Goal: Transaction & Acquisition: Purchase product/service

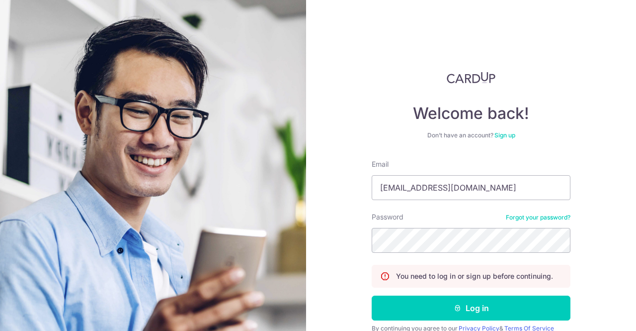
click at [372, 295] on button "Log in" at bounding box center [471, 307] width 199 height 25
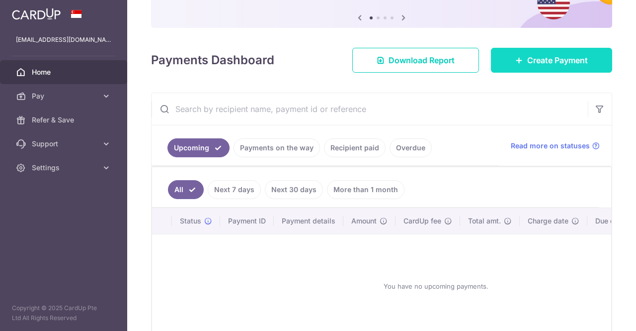
click at [548, 60] on span "Create Payment" at bounding box center [558, 60] width 61 height 12
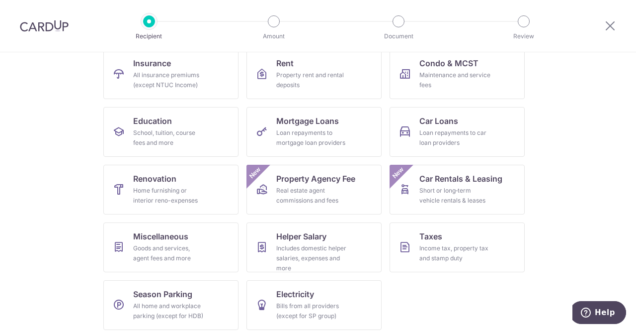
scroll to position [113, 0]
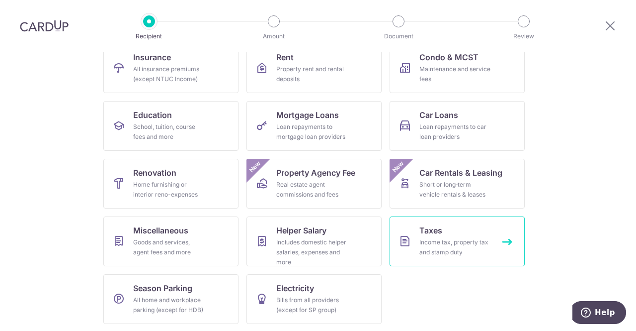
click at [480, 228] on link "Taxes Income tax, property tax and stamp duty" at bounding box center [457, 241] width 135 height 50
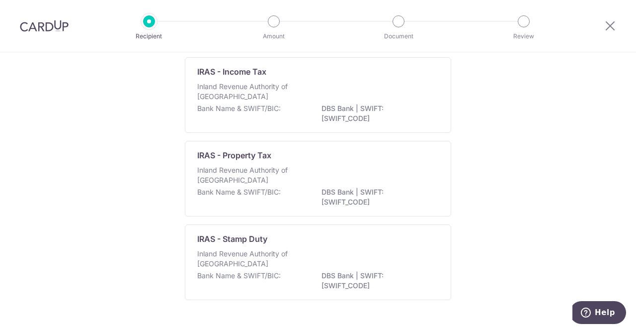
scroll to position [99, 0]
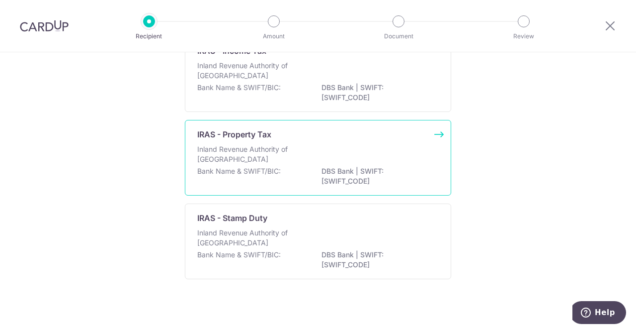
click at [438, 136] on div "IRAS - Property Tax Inland Revenue Authority of Singapore Bank Name & SWIFT/BIC…" at bounding box center [318, 158] width 266 height 76
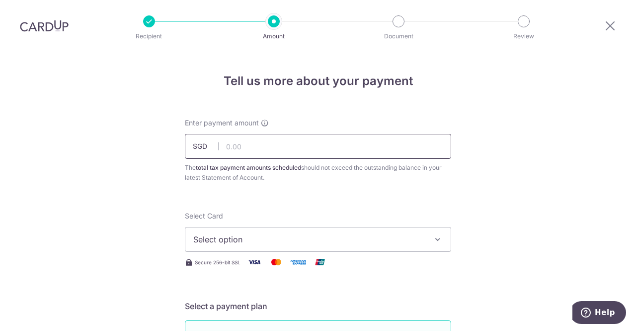
click at [274, 150] on input "text" at bounding box center [318, 146] width 266 height 25
paste input "68.99"
type input "68.99"
drag, startPoint x: 452, startPoint y: 174, endPoint x: 336, endPoint y: 245, distance: 136.6
click at [446, 181] on div "Enter payment amount SGD 68.99 68.99 The total tax payment amounts scheduled sh…" at bounding box center [318, 150] width 278 height 65
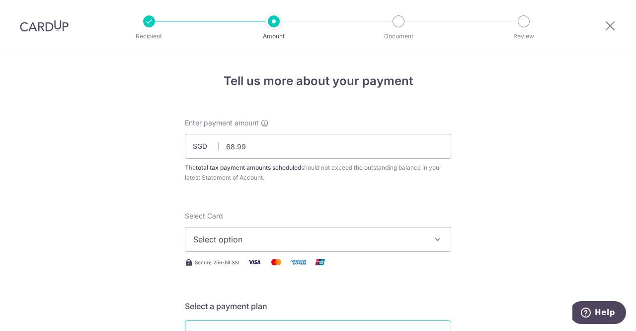
click at [318, 240] on span "Select option" at bounding box center [309, 239] width 232 height 12
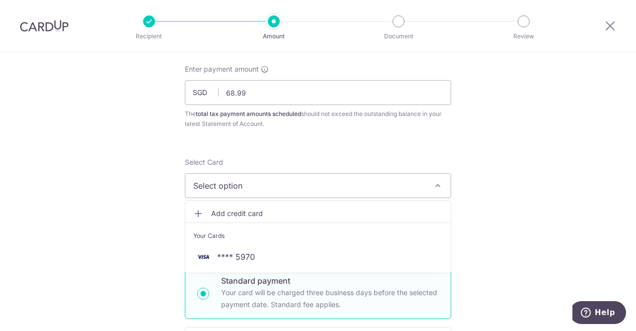
scroll to position [50, 0]
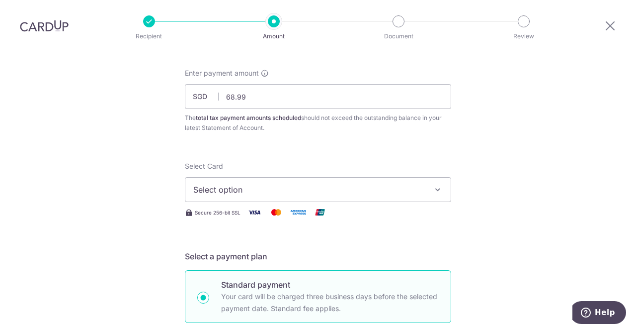
click at [425, 183] on button "Select option" at bounding box center [318, 189] width 266 height 25
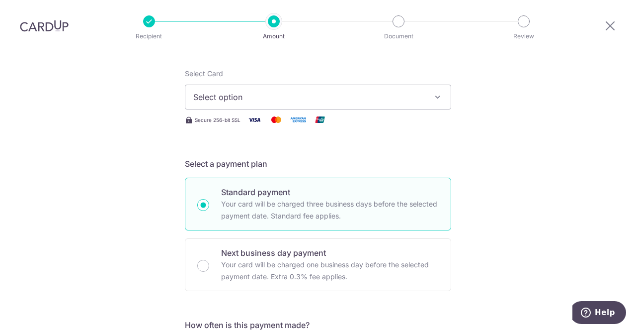
scroll to position [149, 0]
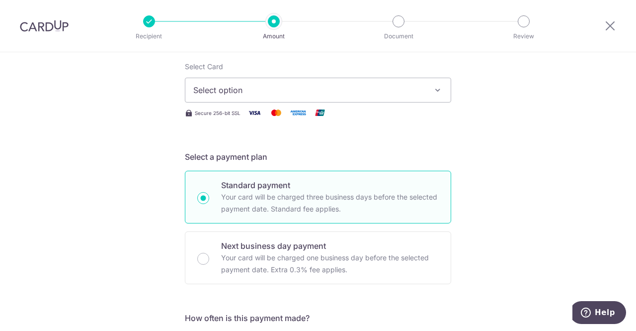
click at [323, 95] on span "Select option" at bounding box center [309, 90] width 232 height 12
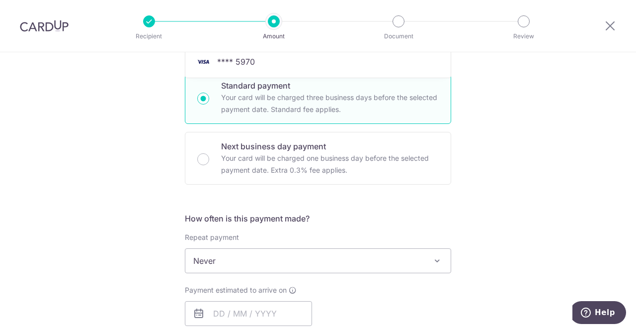
click at [501, 144] on div "Tell us more about your payment Enter payment amount SGD 68.99 68.99 The total …" at bounding box center [318, 265] width 636 height 923
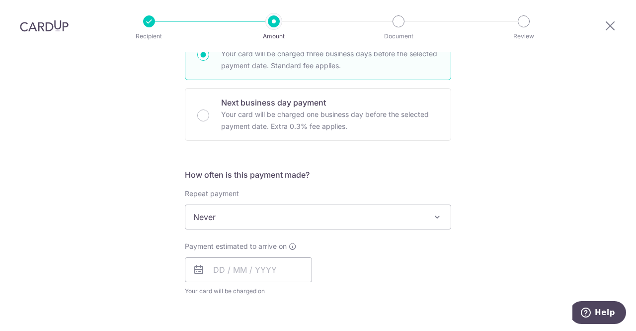
scroll to position [348, 0]
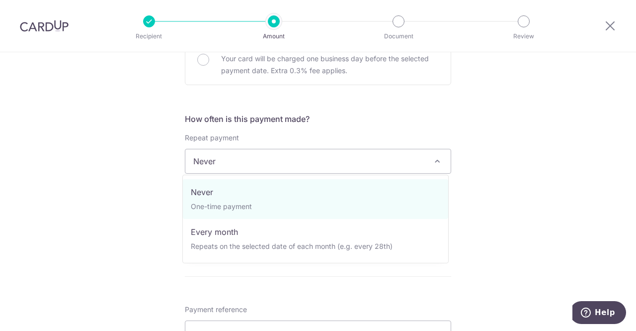
click at [275, 157] on span "Never" at bounding box center [318, 161] width 266 height 24
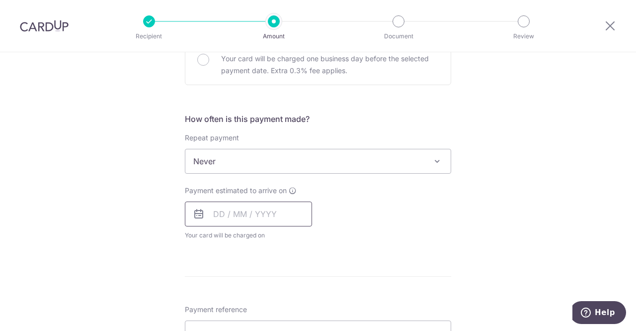
click at [211, 211] on input "text" at bounding box center [248, 213] width 127 height 25
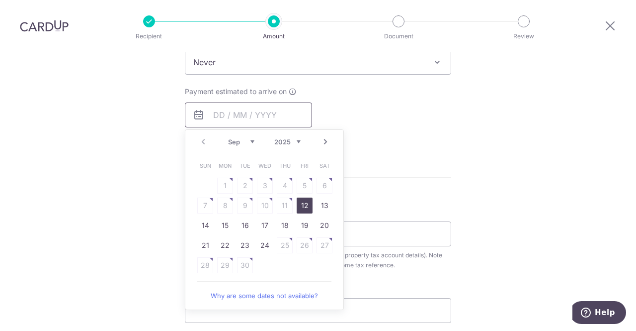
scroll to position [447, 0]
click at [305, 207] on link "12" at bounding box center [305, 205] width 16 height 16
type input "[DATE]"
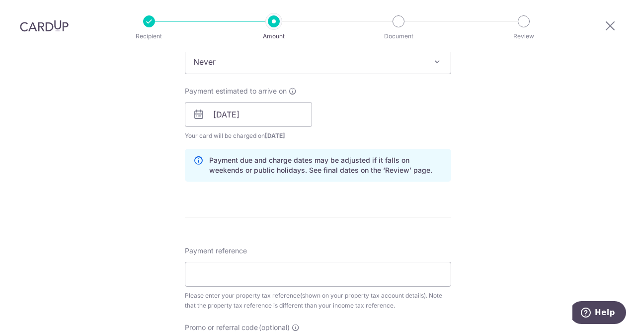
click at [535, 155] on div "Tell us more about your payment Enter payment amount SGD 68.99 68.99 The total …" at bounding box center [318, 107] width 636 height 1005
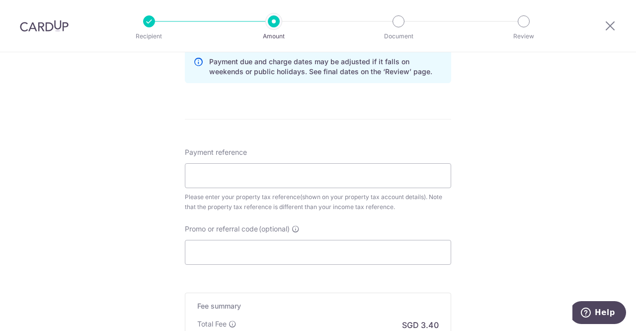
scroll to position [547, 0]
click at [242, 243] on input "Promo or referral code (optional)" at bounding box center [318, 251] width 266 height 25
click at [240, 245] on input "Promo or referral code (optional)" at bounding box center [318, 251] width 266 height 25
paste input "VTAX25ONE"
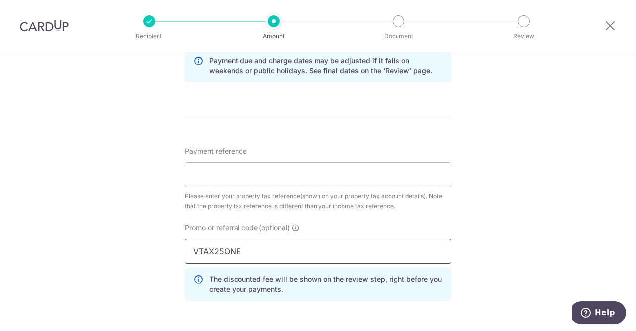
type input "VTAX25ONE"
click at [520, 196] on div "Tell us more about your payment Enter payment amount SGD 68.99 68.99 The total …" at bounding box center [318, 30] width 636 height 1050
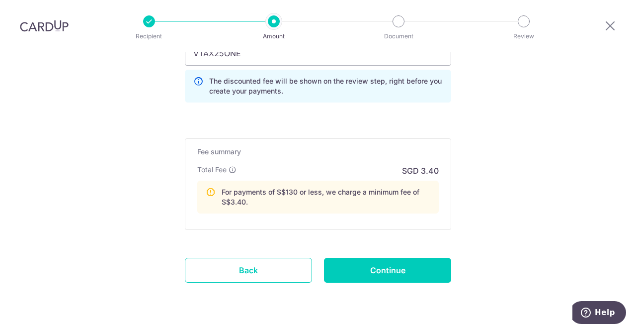
scroll to position [746, 0]
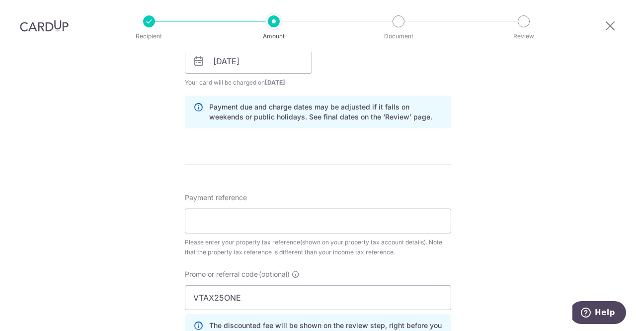
scroll to position [497, 0]
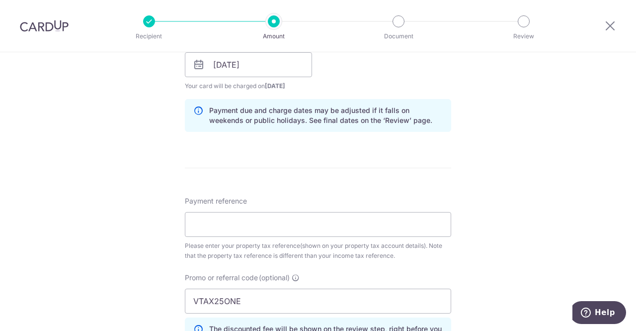
click at [440, 236] on div "Payment reference Please enter your property tax reference(shown on your proper…" at bounding box center [318, 228] width 266 height 65
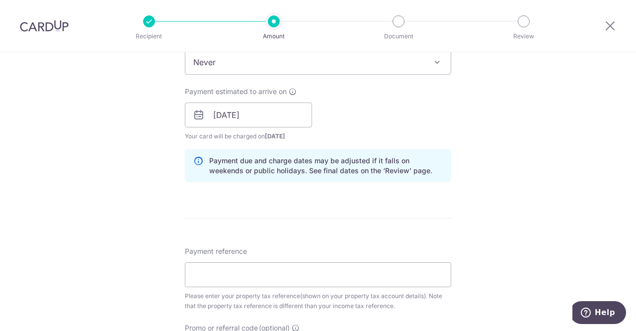
scroll to position [447, 0]
click at [235, 272] on input "Payment reference" at bounding box center [318, 274] width 266 height 25
paste input "5478879A"
type input "5478879A"
click at [476, 191] on div "Tell us more about your payment Enter payment amount SGD 68.99 68.99 The total …" at bounding box center [318, 130] width 636 height 1050
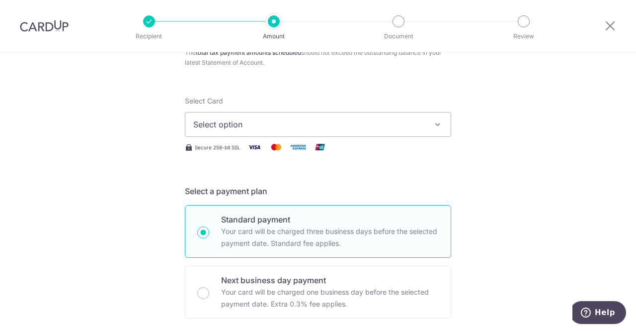
scroll to position [99, 0]
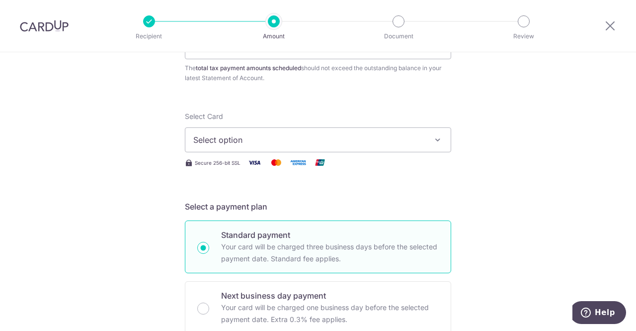
click at [344, 137] on span "Select option" at bounding box center [309, 140] width 232 height 12
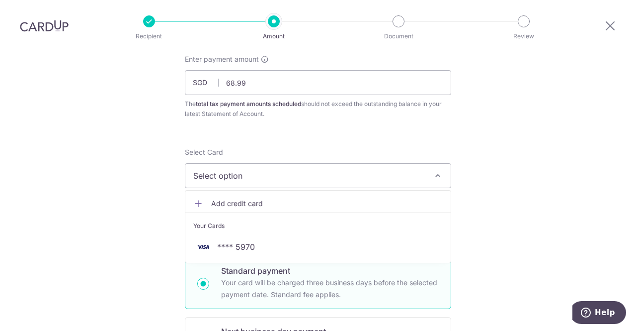
scroll to position [50, 0]
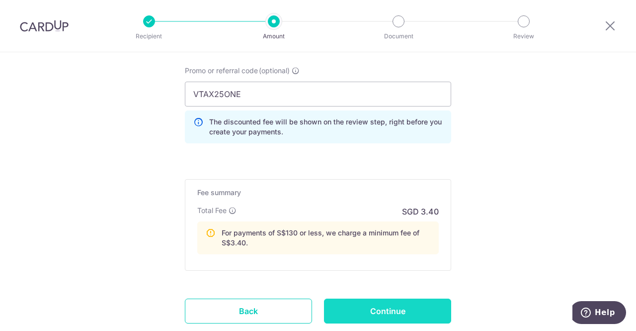
scroll to position [718, 0]
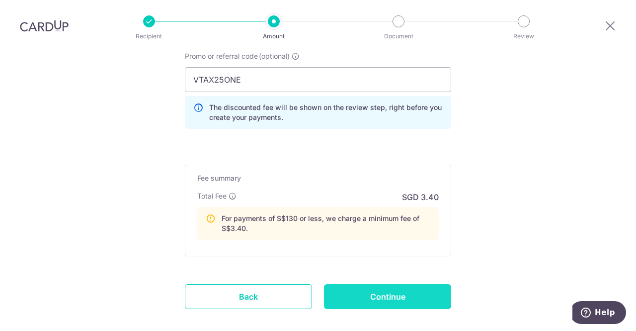
click at [388, 291] on input "Continue" at bounding box center [387, 296] width 127 height 25
type input "Create Schedule"
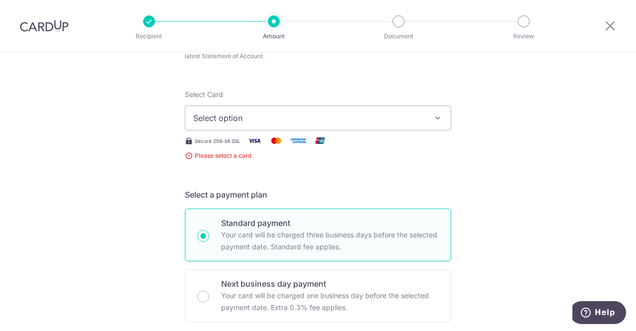
scroll to position [120, 0]
click at [253, 117] on span "Select option" at bounding box center [309, 119] width 232 height 12
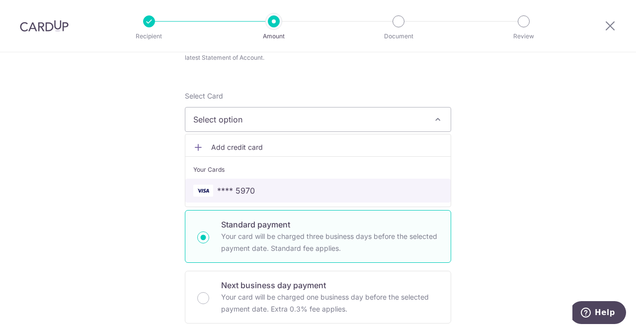
click at [237, 191] on span "**** 5970" at bounding box center [236, 190] width 38 height 12
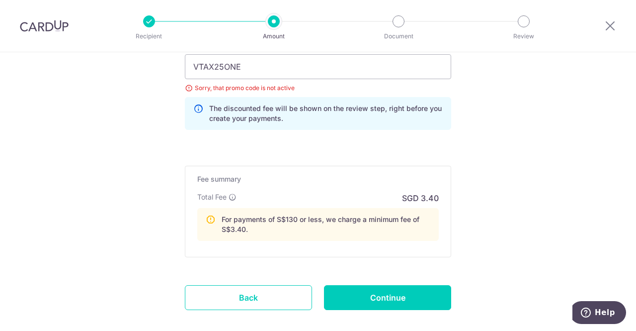
scroll to position [716, 0]
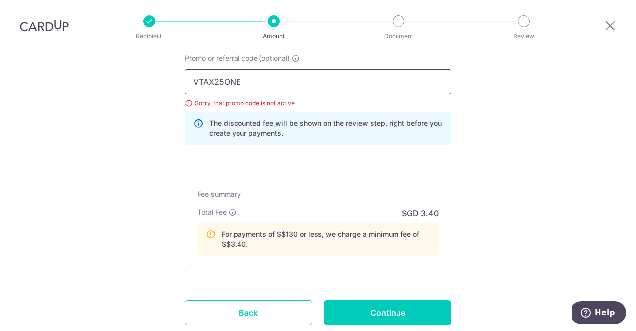
click at [284, 83] on input "VTAX25ONE" at bounding box center [318, 81] width 266 height 25
paste input "MLTAX25R"
click at [267, 72] on input "MLTAX25R" at bounding box center [318, 81] width 266 height 25
type input "VTAX25ONE"
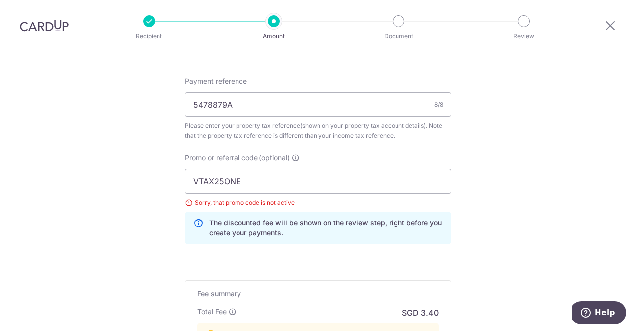
scroll to position [782, 0]
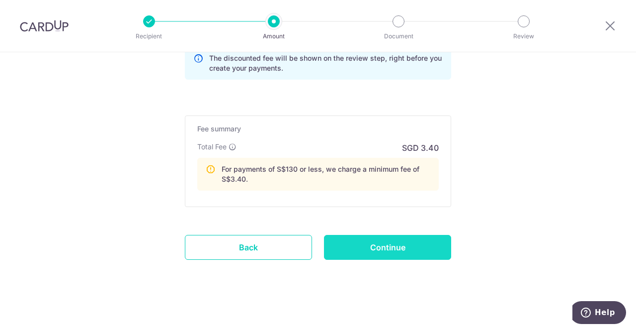
click at [406, 243] on input "Continue" at bounding box center [387, 247] width 127 height 25
type input "Create Schedule"
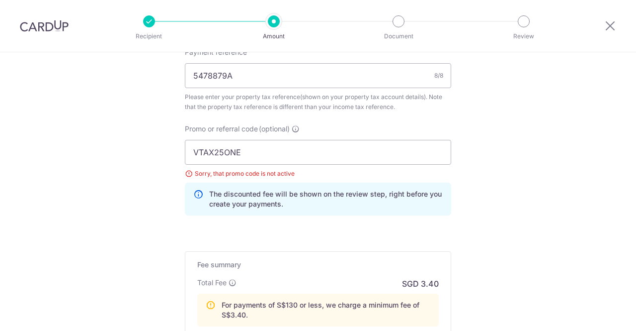
scroll to position [632, 0]
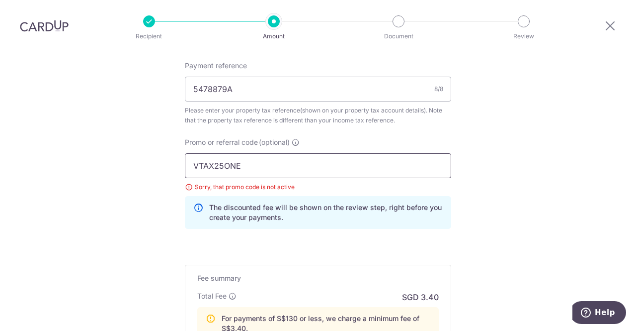
click at [339, 170] on input "VTAX25ONE" at bounding box center [318, 165] width 266 height 25
paste input "MLTAX25R"
type input "MLTAX25R"
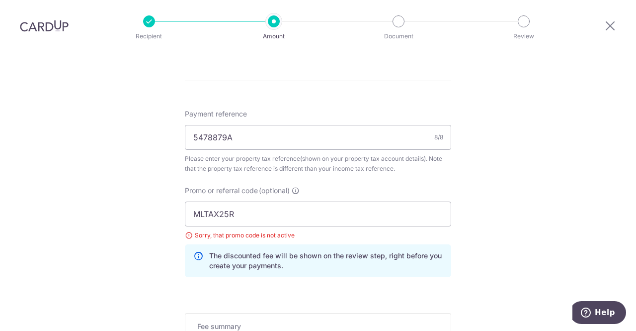
scroll to position [782, 0]
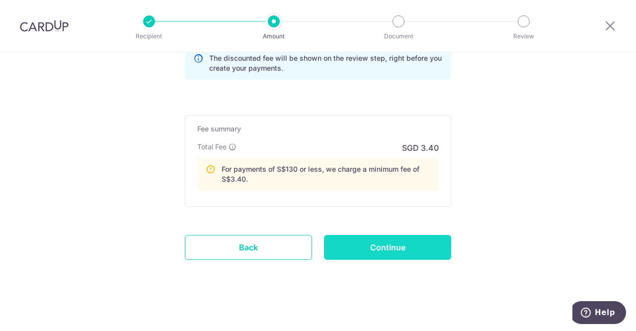
click at [400, 243] on input "Continue" at bounding box center [387, 247] width 127 height 25
type input "Update Schedule"
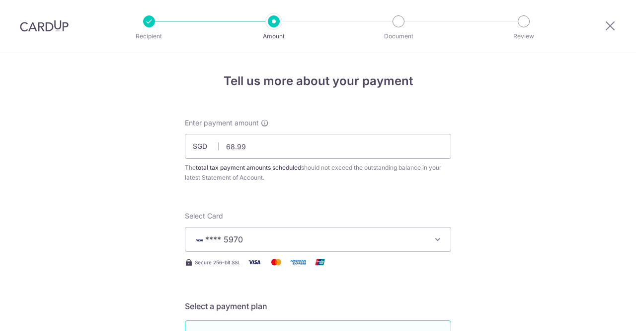
scroll to position [632, 0]
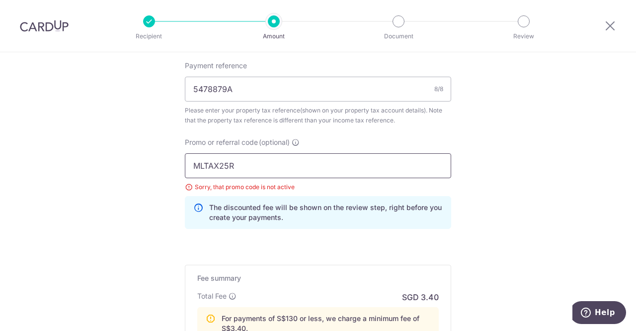
click at [289, 170] on input "MLTAX25R" at bounding box center [318, 165] width 266 height 25
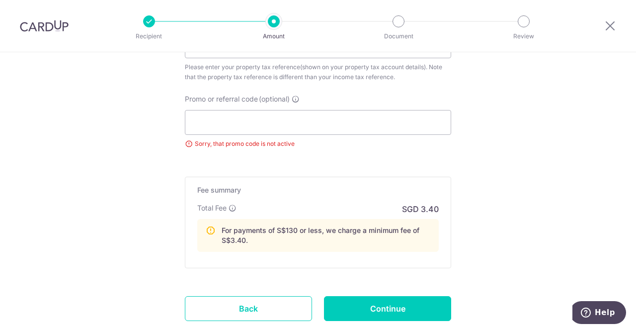
scroll to position [737, 0]
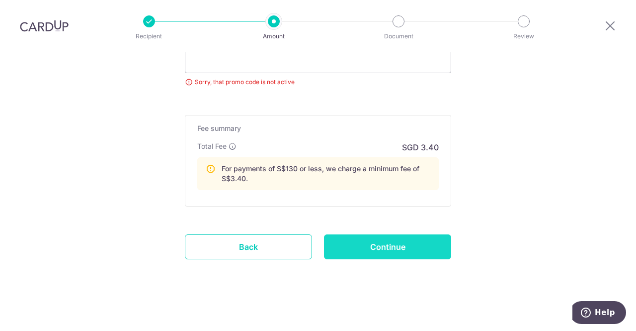
click at [393, 248] on input "Continue" at bounding box center [387, 246] width 127 height 25
type input "Update Schedule"
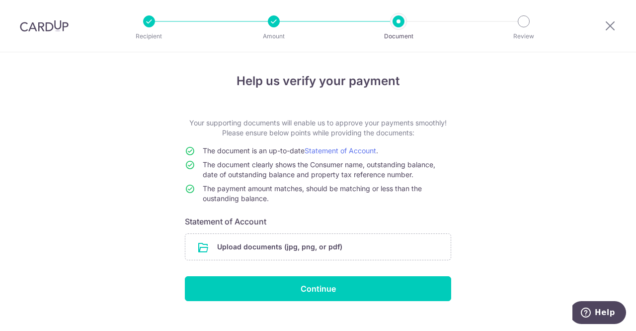
click at [277, 34] on p "Amount" at bounding box center [274, 36] width 74 height 10
click at [272, 34] on p "Amount" at bounding box center [274, 36] width 74 height 10
click at [406, 34] on p "Document" at bounding box center [399, 36] width 74 height 10
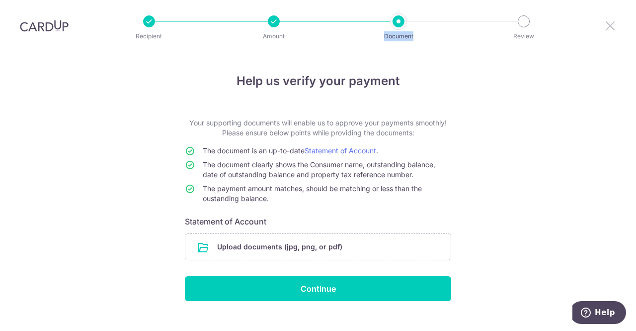
click at [612, 25] on icon at bounding box center [611, 25] width 12 height 12
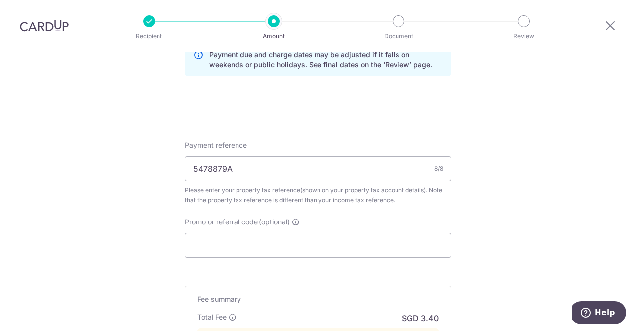
scroll to position [597, 0]
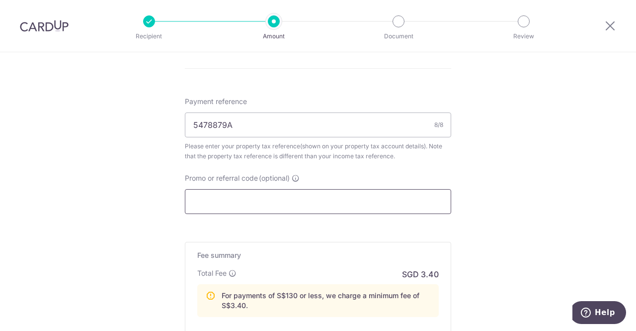
click at [259, 205] on input "Promo or referral code (optional)" at bounding box center [318, 201] width 266 height 25
drag, startPoint x: 607, startPoint y: 149, endPoint x: 592, endPoint y: 157, distance: 16.5
click at [287, 194] on input "Promo or referral code (optional)" at bounding box center [318, 201] width 266 height 25
paste input "MLPROP175"
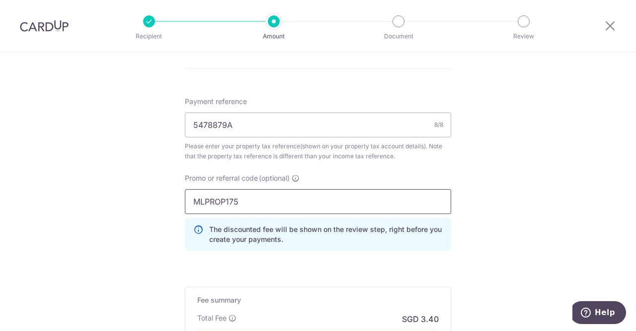
type input "MLPROP175"
drag, startPoint x: 578, startPoint y: 175, endPoint x: 531, endPoint y: 183, distance: 48.1
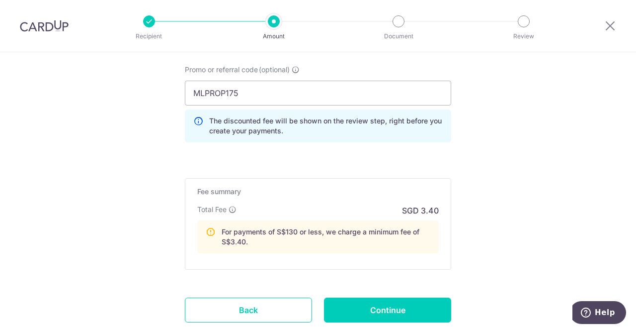
scroll to position [768, 0]
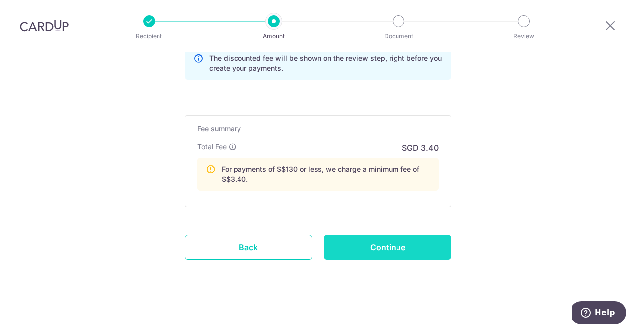
click at [410, 247] on input "Continue" at bounding box center [387, 247] width 127 height 25
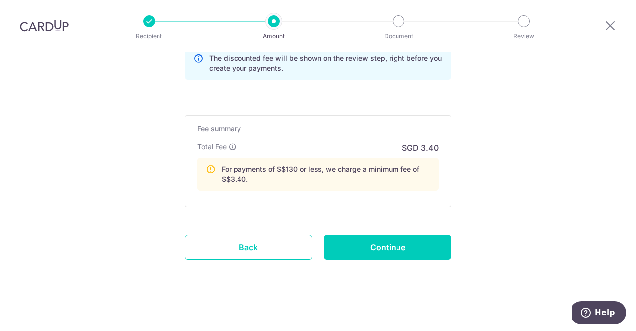
type input "Update Schedule"
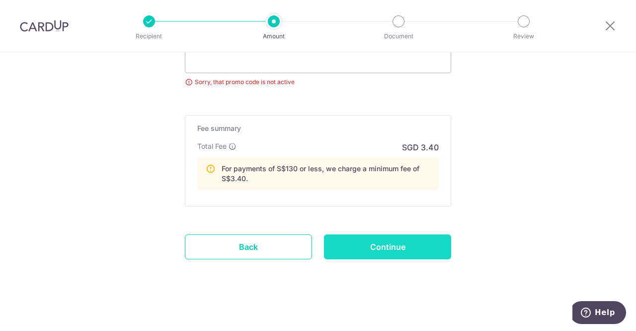
click at [381, 246] on input "Continue" at bounding box center [387, 246] width 127 height 25
type input "Update Schedule"
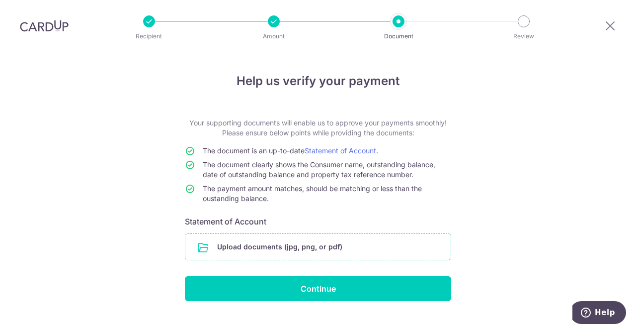
click at [338, 247] on input "file" at bounding box center [318, 247] width 266 height 26
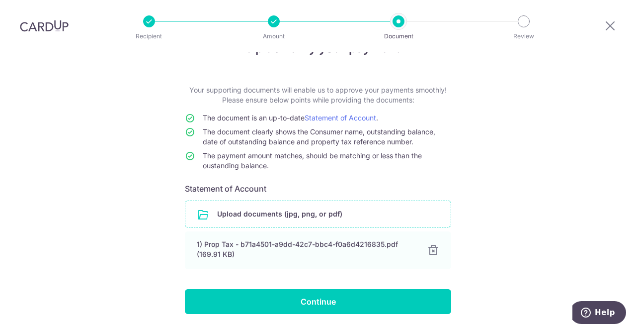
scroll to position [62, 0]
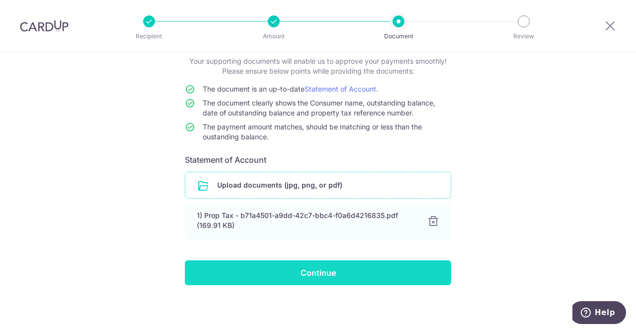
click at [340, 273] on input "Continue" at bounding box center [318, 272] width 266 height 25
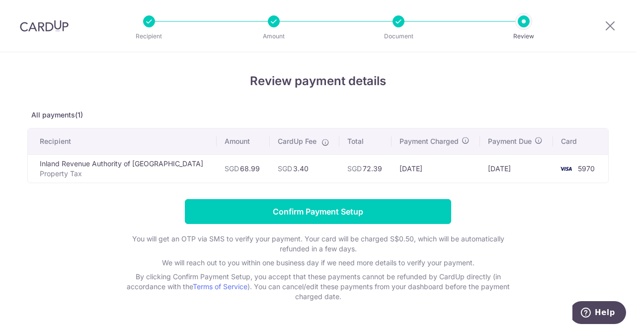
drag, startPoint x: 344, startPoint y: 170, endPoint x: 361, endPoint y: 171, distance: 17.4
click at [361, 171] on td "SGD 72.39" at bounding box center [366, 168] width 52 height 28
click at [349, 164] on td "SGD 72.39" at bounding box center [366, 168] width 52 height 28
drag, startPoint x: 344, startPoint y: 168, endPoint x: 362, endPoint y: 173, distance: 18.7
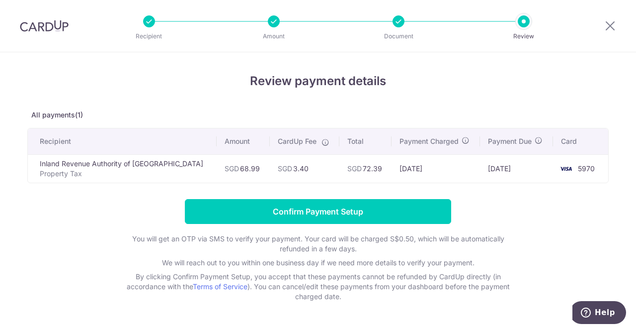
click at [362, 173] on td "SGD 72.39" at bounding box center [366, 168] width 52 height 28
drag, startPoint x: 573, startPoint y: 169, endPoint x: 588, endPoint y: 171, distance: 14.6
click at [588, 171] on span "5970" at bounding box center [586, 168] width 17 height 8
drag, startPoint x: 588, startPoint y: 170, endPoint x: 450, endPoint y: 198, distance: 140.6
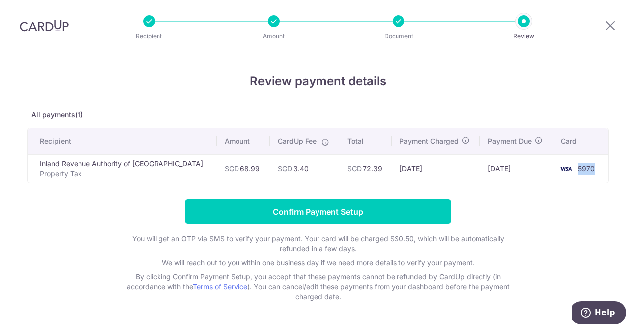
click at [588, 170] on span "5970" at bounding box center [586, 168] width 17 height 8
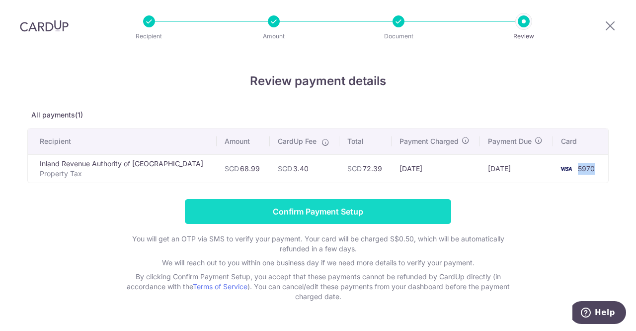
click at [338, 213] on input "Confirm Payment Setup" at bounding box center [318, 211] width 266 height 25
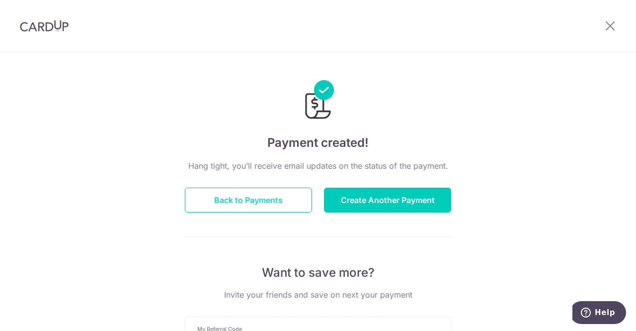
click at [245, 198] on button "Back to Payments" at bounding box center [248, 199] width 127 height 25
